Goal: Entertainment & Leisure: Consume media (video, audio)

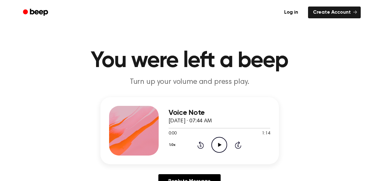
click at [222, 145] on icon "Play Audio" at bounding box center [219, 145] width 16 height 16
click at [237, 144] on icon "Skip 5 seconds" at bounding box center [237, 145] width 7 height 8
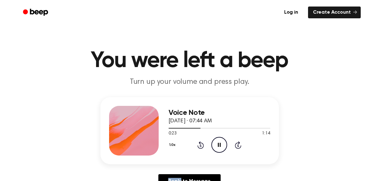
click at [237, 144] on icon "Skip 5 seconds" at bounding box center [237, 145] width 7 height 8
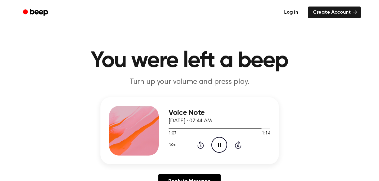
click at [237, 144] on icon "Skip 5 seconds" at bounding box center [237, 145] width 7 height 8
click at [218, 143] on icon "Play Audio" at bounding box center [219, 145] width 16 height 16
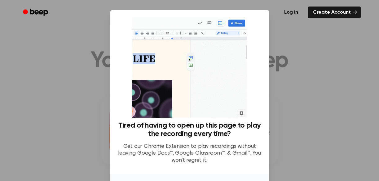
click at [305, 41] on div at bounding box center [189, 90] width 379 height 181
click at [212, 81] on img at bounding box center [189, 67] width 115 height 100
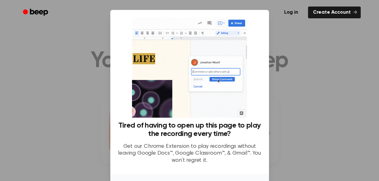
click at [198, 85] on img at bounding box center [189, 67] width 115 height 100
click at [330, 49] on div at bounding box center [189, 90] width 379 height 181
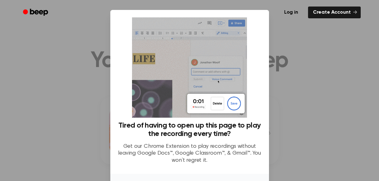
click at [84, 58] on div at bounding box center [189, 90] width 379 height 181
click at [304, 31] on div at bounding box center [189, 90] width 379 height 181
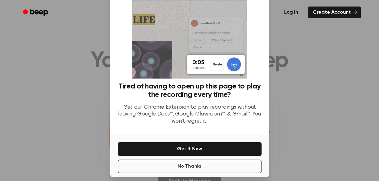
scroll to position [45, 0]
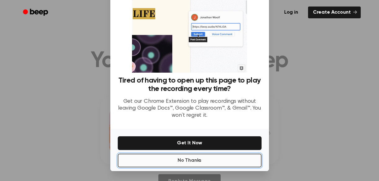
click at [224, 158] on button "No Thanks" at bounding box center [190, 160] width 144 height 14
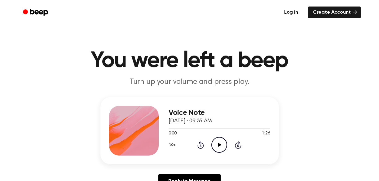
click at [214, 143] on icon "Play Audio" at bounding box center [219, 145] width 16 height 16
click at [238, 144] on icon "Skip 5 seconds" at bounding box center [237, 145] width 7 height 8
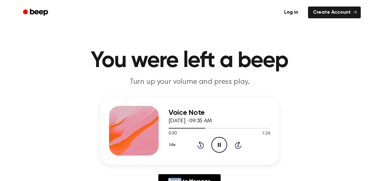
click at [238, 144] on icon "Skip 5 seconds" at bounding box center [237, 145] width 7 height 8
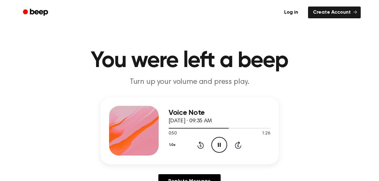
click at [238, 144] on icon "Skip 5 seconds" at bounding box center [237, 145] width 7 height 8
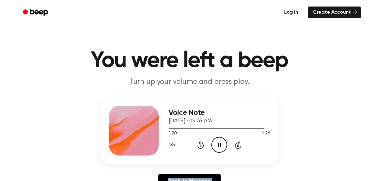
click at [238, 144] on icon "Skip 5 seconds" at bounding box center [237, 145] width 7 height 8
click at [221, 147] on icon "Play Audio" at bounding box center [219, 145] width 16 height 16
click at [238, 144] on icon "Skip 5 seconds" at bounding box center [237, 145] width 7 height 8
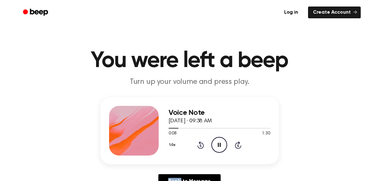
click at [238, 144] on icon "Skip 5 seconds" at bounding box center [237, 145] width 7 height 8
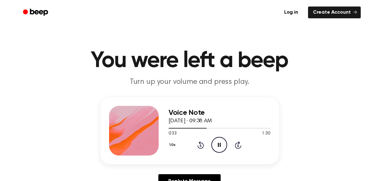
click at [238, 144] on icon "Skip 5 seconds" at bounding box center [237, 145] width 7 height 8
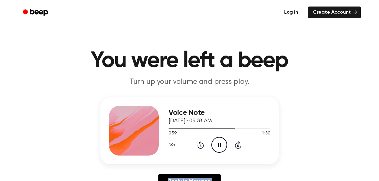
click at [238, 144] on icon "Skip 5 seconds" at bounding box center [237, 145] width 7 height 8
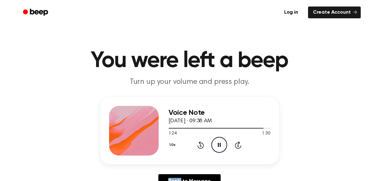
click at [238, 144] on icon "Skip 5 seconds" at bounding box center [237, 145] width 7 height 8
click at [216, 139] on icon "Play Audio" at bounding box center [219, 145] width 16 height 16
click at [240, 146] on icon "Skip 5 seconds" at bounding box center [237, 145] width 7 height 8
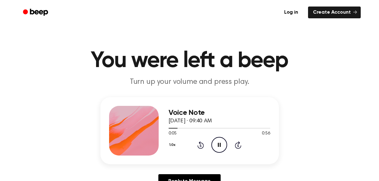
click at [240, 146] on icon "Skip 5 seconds" at bounding box center [237, 145] width 7 height 8
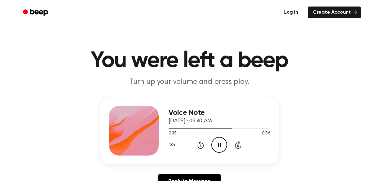
click at [240, 146] on icon "Skip 5 seconds" at bounding box center [237, 145] width 7 height 8
